Goal: Task Accomplishment & Management: Use online tool/utility

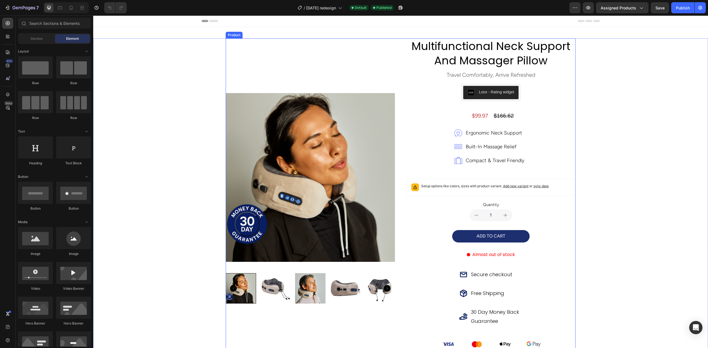
click at [294, 57] on div "Product Images DESCRIPTION Transform the way you travel with the Multifunctiona…" at bounding box center [310, 193] width 169 height 311
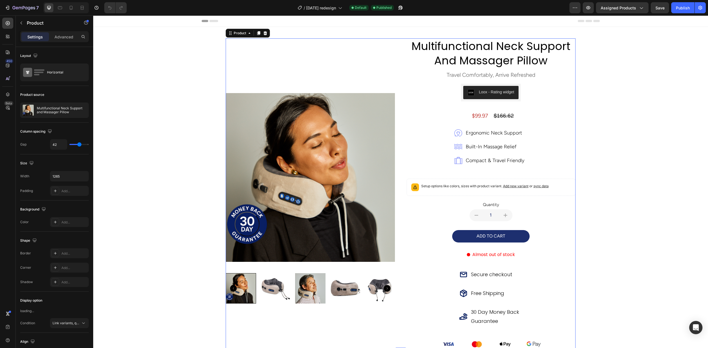
click at [294, 66] on div "Product Images DESCRIPTION Transform the way you travel with the Multifunctiona…" at bounding box center [310, 193] width 169 height 311
click at [319, 72] on div "Product Images DESCRIPTION Transform the way you travel with the Multifunctiona…" at bounding box center [310, 193] width 169 height 311
click at [367, 145] on img at bounding box center [310, 177] width 169 height 187
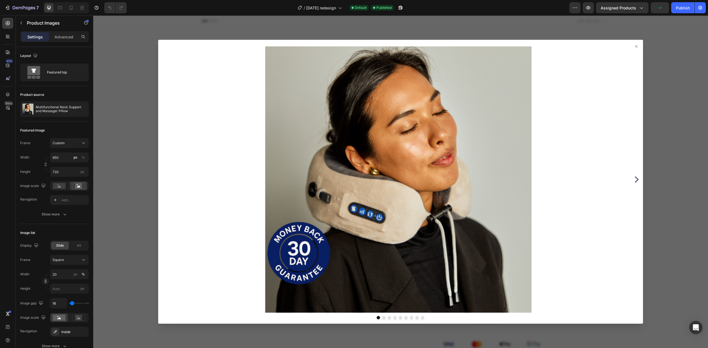
click at [136, 161] on div at bounding box center [400, 181] width 615 height 333
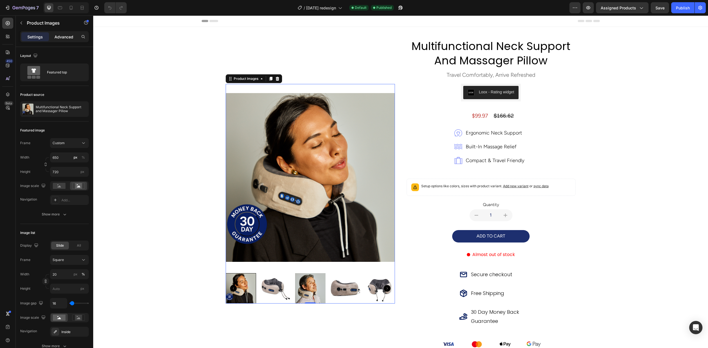
click at [64, 32] on div "Advanced" at bounding box center [64, 36] width 28 height 9
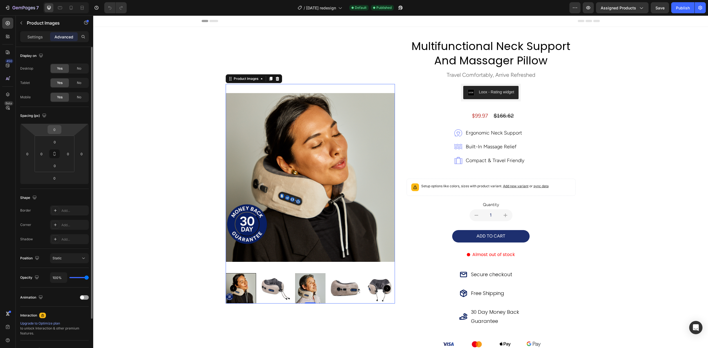
click at [53, 129] on input "0" at bounding box center [54, 130] width 11 height 8
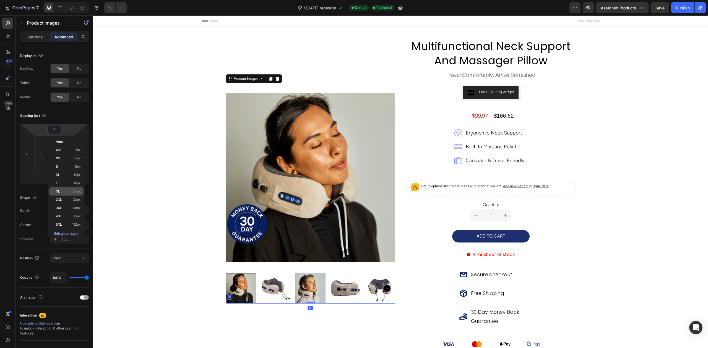
click at [75, 195] on div "XL 24px" at bounding box center [66, 191] width 34 height 8
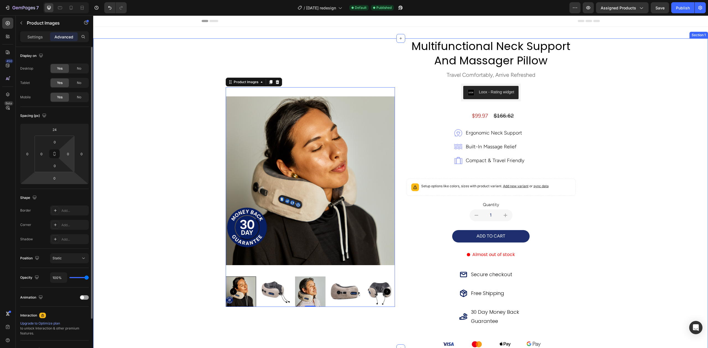
type input "0"
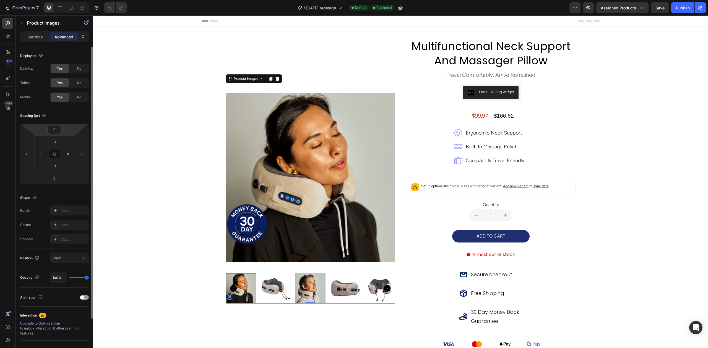
click at [58, 127] on input "0" at bounding box center [54, 130] width 11 height 8
click at [72, 118] on div "Spacing (px)" at bounding box center [54, 115] width 69 height 9
click at [54, 143] on input "0" at bounding box center [54, 142] width 11 height 8
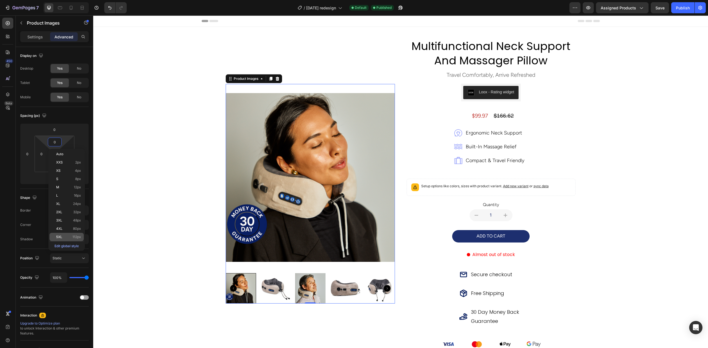
click at [78, 236] on span "112px" at bounding box center [76, 237] width 9 height 4
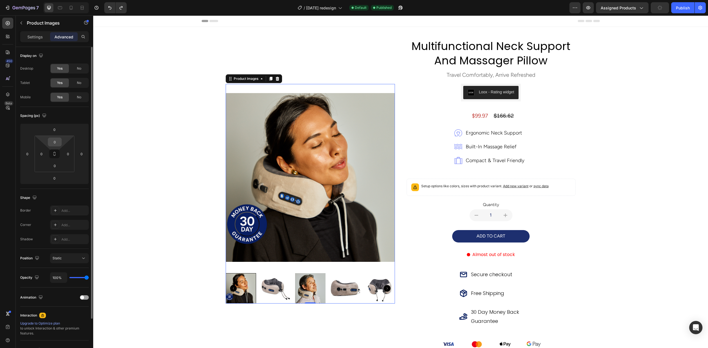
click at [54, 143] on input "0" at bounding box center [54, 142] width 11 height 8
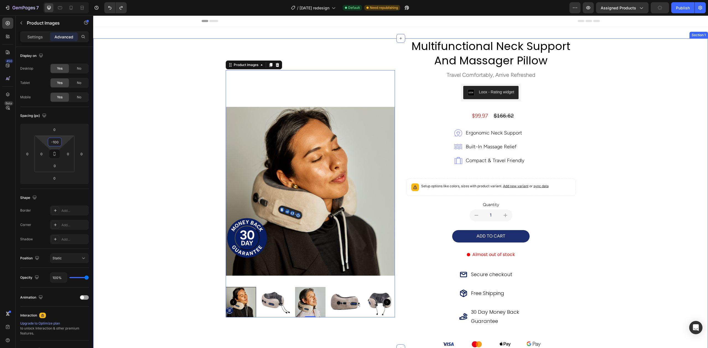
type input "0"
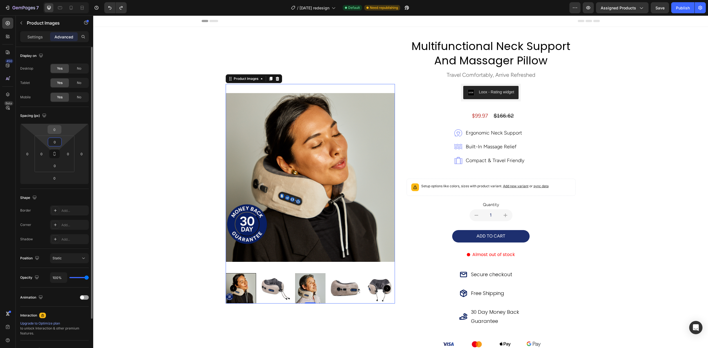
click at [53, 130] on input "0" at bounding box center [54, 130] width 11 height 8
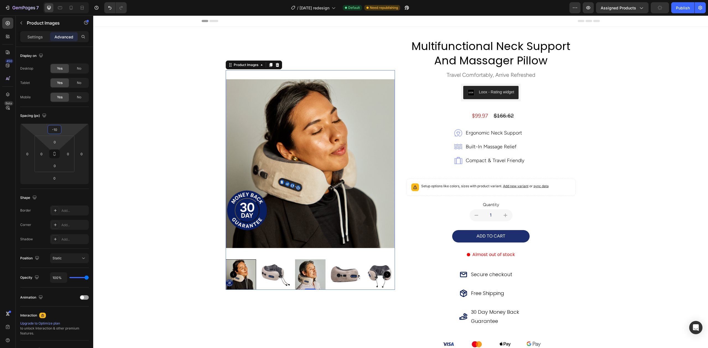
type input "-1"
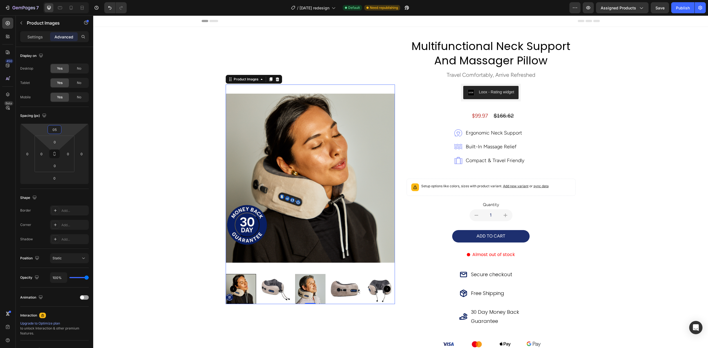
type input "0"
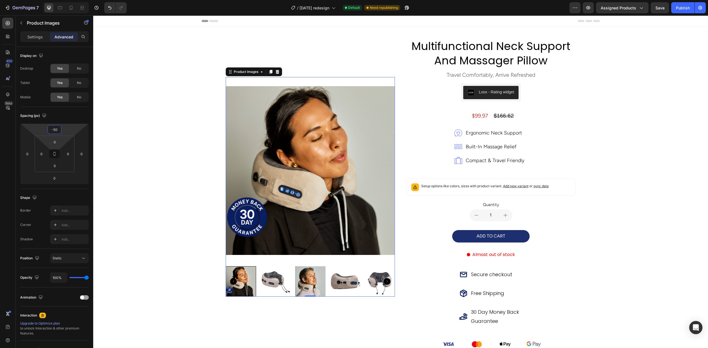
type input "-5"
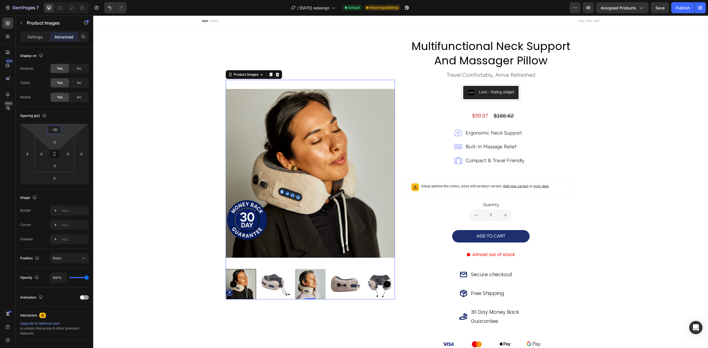
type input "-300"
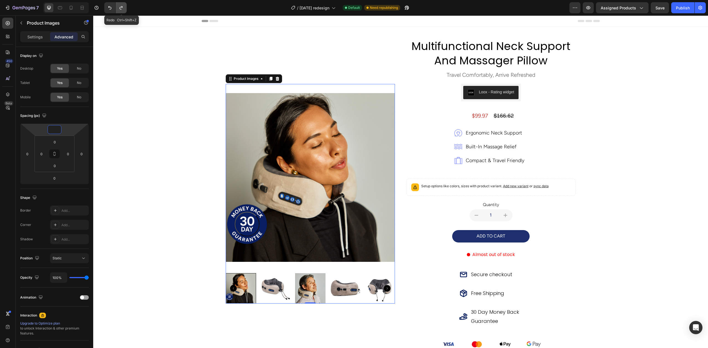
type input "0"
click at [55, 129] on input "0" at bounding box center [54, 130] width 11 height 8
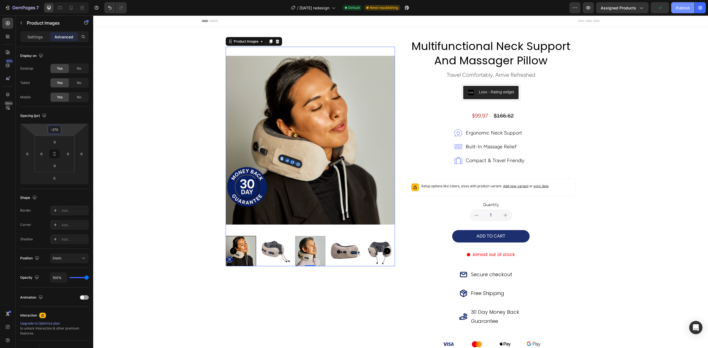
click at [679, 10] on div "Publish" at bounding box center [683, 8] width 14 height 6
click at [68, 10] on icon at bounding box center [71, 8] width 6 height 6
type input "0"
type input "40"
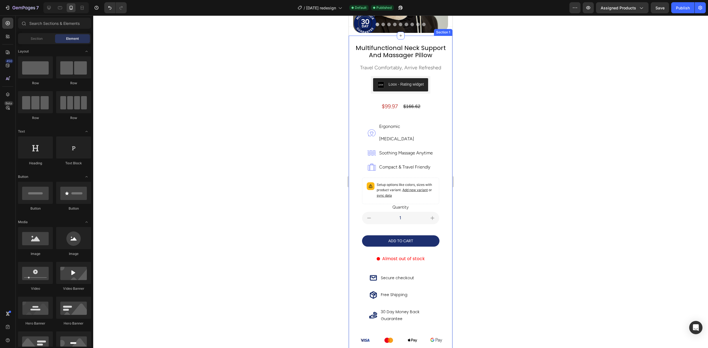
click at [292, 84] on div at bounding box center [400, 181] width 615 height 333
drag, startPoint x: 296, startPoint y: 37, endPoint x: 297, endPoint y: 69, distance: 32.4
click at [297, 69] on div at bounding box center [400, 181] width 615 height 333
click at [59, 7] on icon at bounding box center [60, 8] width 6 height 6
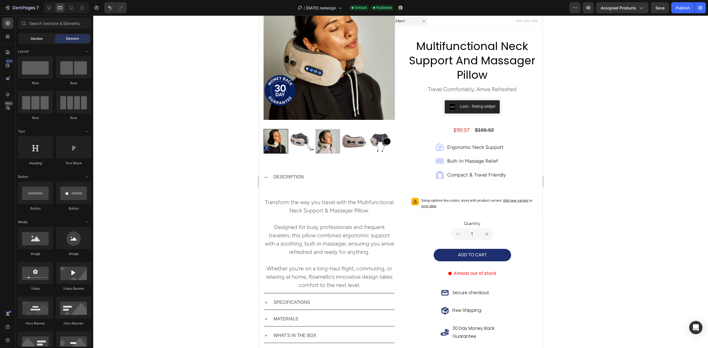
click at [41, 39] on span "Section" at bounding box center [37, 38] width 12 height 5
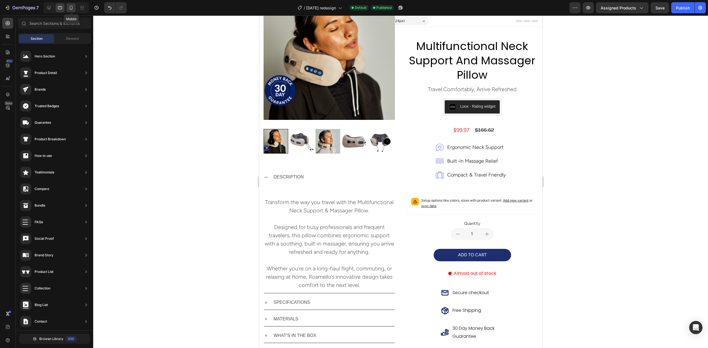
click at [70, 9] on icon at bounding box center [71, 8] width 3 height 4
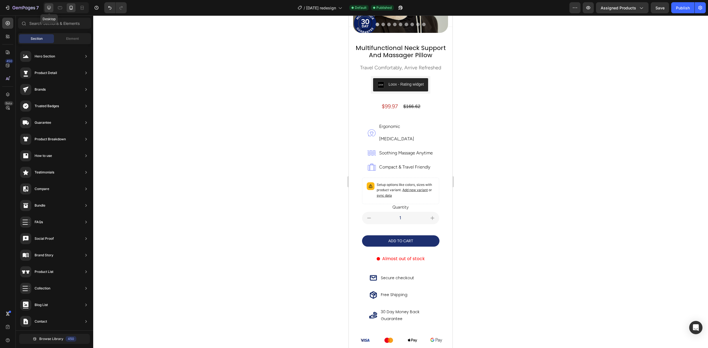
click at [51, 9] on icon at bounding box center [49, 8] width 6 height 6
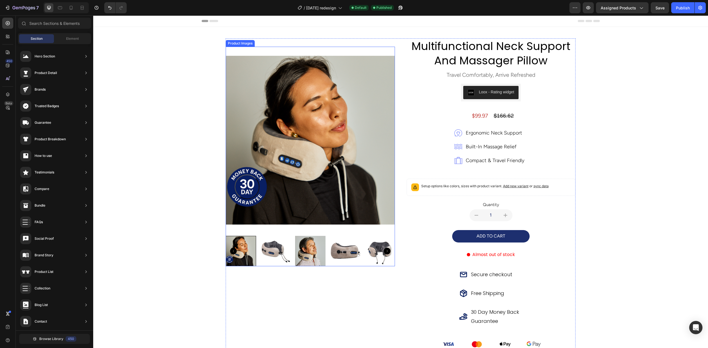
click at [272, 51] on img at bounding box center [310, 140] width 169 height 187
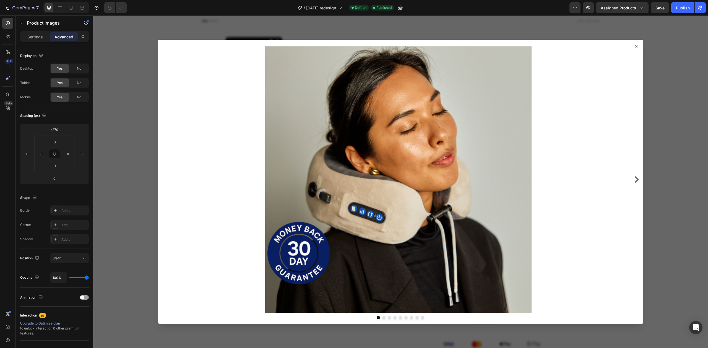
click at [124, 94] on div at bounding box center [400, 181] width 615 height 333
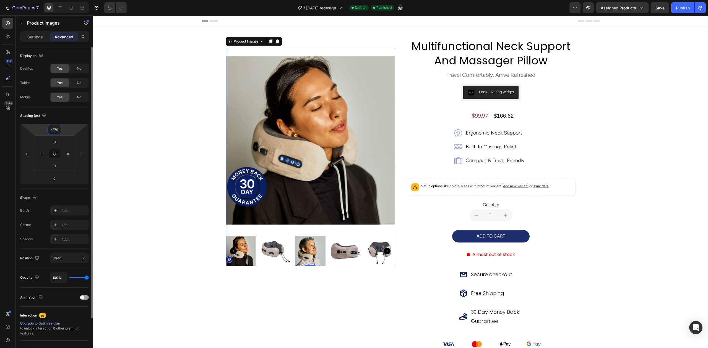
click at [54, 129] on input "-270" at bounding box center [54, 130] width 11 height 8
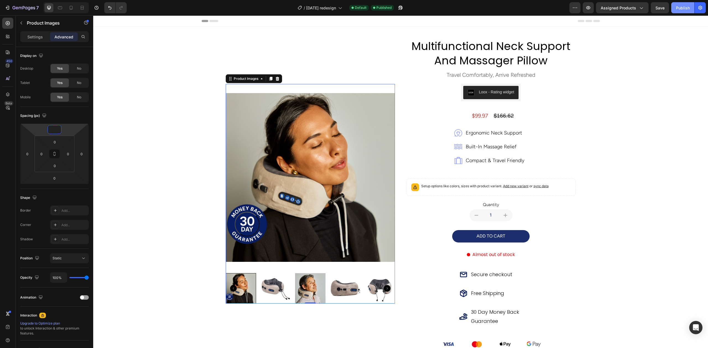
type input "0"
click at [688, 11] on button "Publish" at bounding box center [682, 7] width 23 height 11
click at [59, 7] on icon at bounding box center [60, 8] width 6 height 6
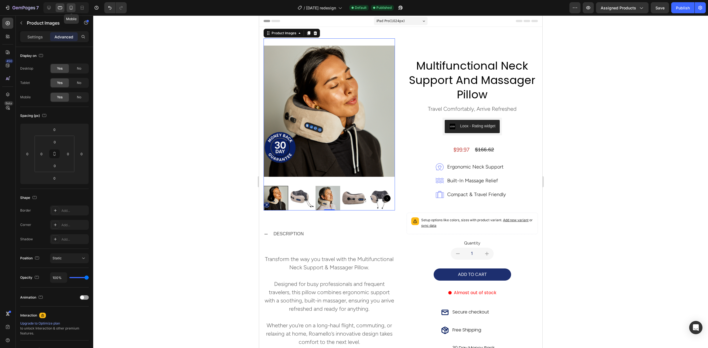
click at [69, 9] on icon at bounding box center [71, 8] width 6 height 6
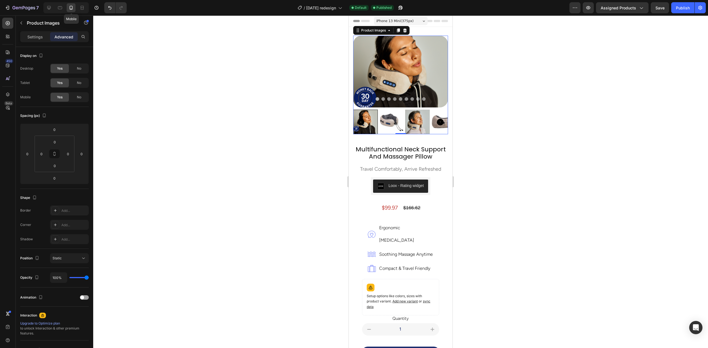
type input "40"
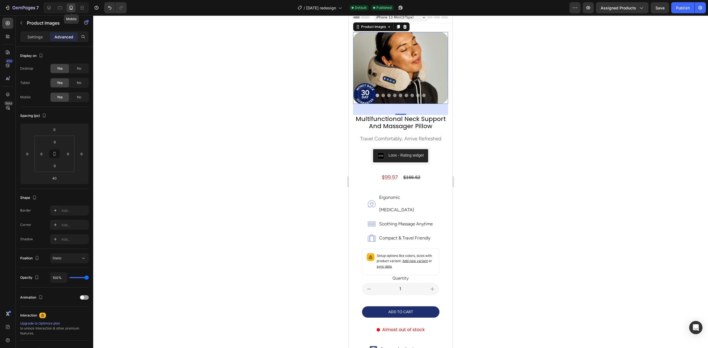
scroll to position [1, 0]
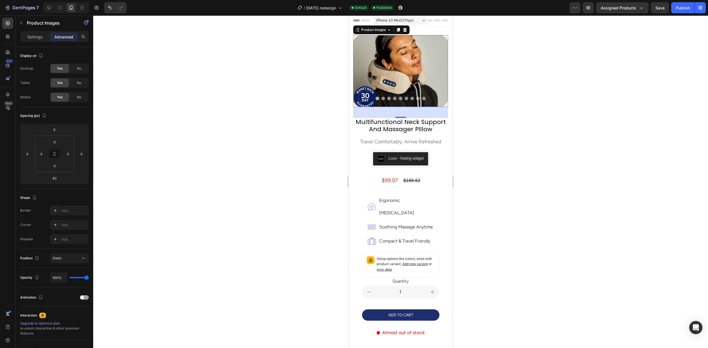
click at [387, 69] on img at bounding box center [400, 71] width 95 height 72
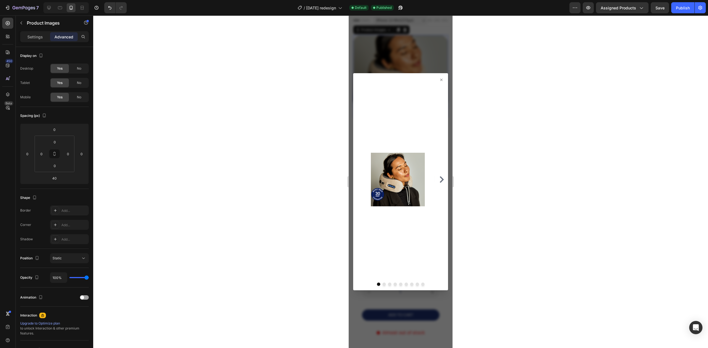
click at [498, 124] on div at bounding box center [400, 181] width 615 height 333
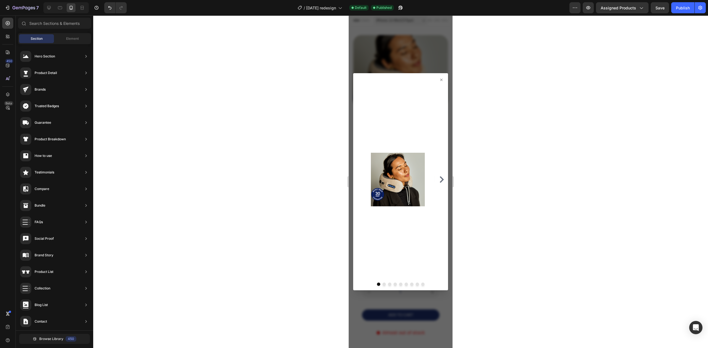
click at [439, 81] on icon at bounding box center [441, 80] width 4 height 4
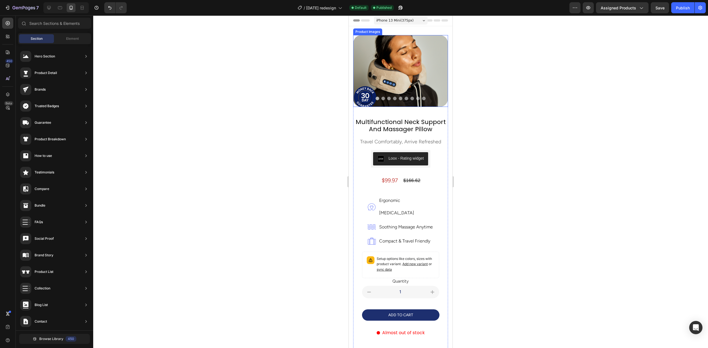
scroll to position [0, 0]
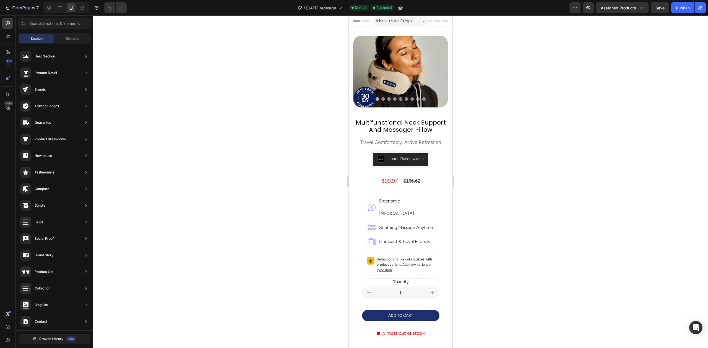
click at [555, 95] on div at bounding box center [400, 181] width 615 height 333
click at [51, 8] on icon at bounding box center [49, 8] width 6 height 6
